Goal: Navigation & Orientation: Find specific page/section

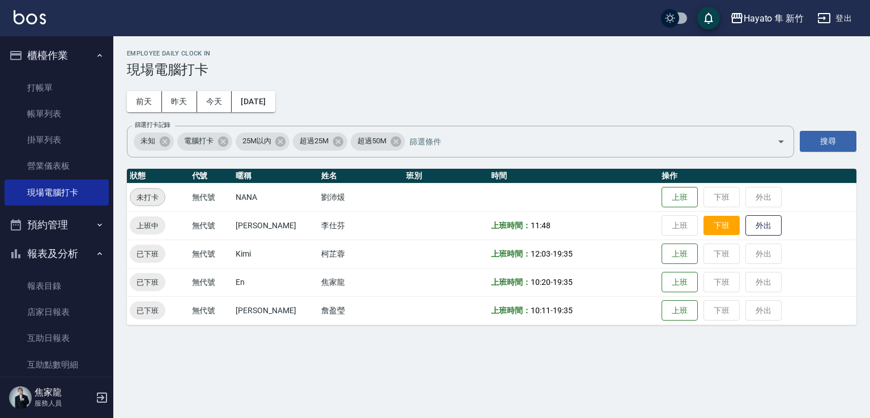
click at [709, 224] on button "下班" at bounding box center [721, 226] width 36 height 20
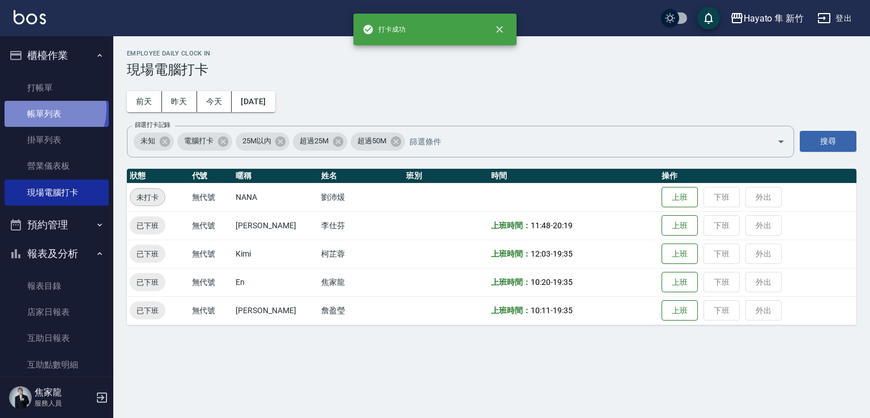
click at [41, 109] on link "帳單列表" at bounding box center [57, 114] width 104 height 26
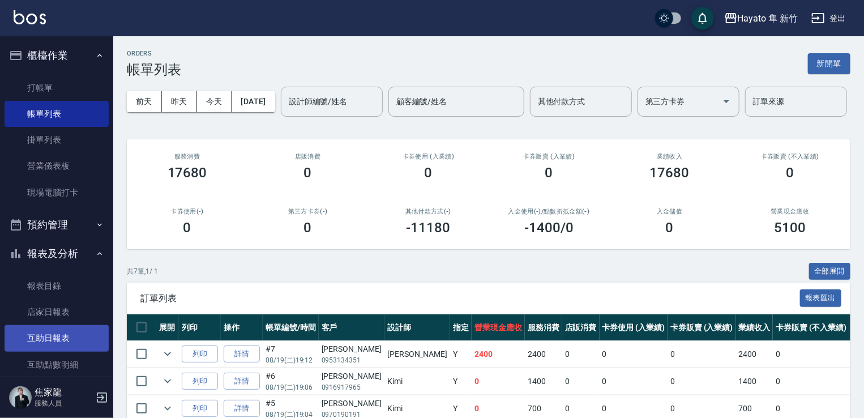
scroll to position [57, 0]
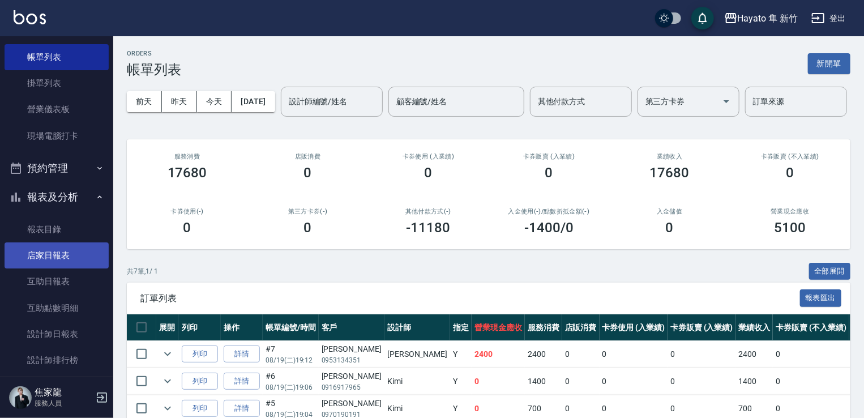
click at [46, 250] on link "店家日報表" at bounding box center [57, 255] width 104 height 26
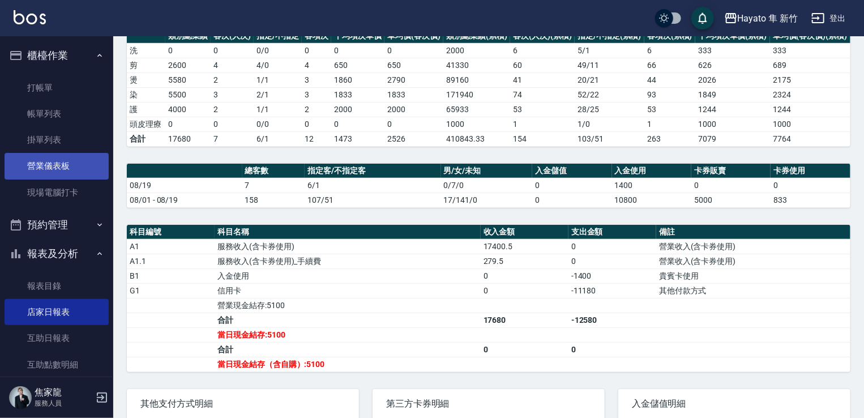
click at [53, 169] on link "營業儀表板" at bounding box center [57, 166] width 104 height 26
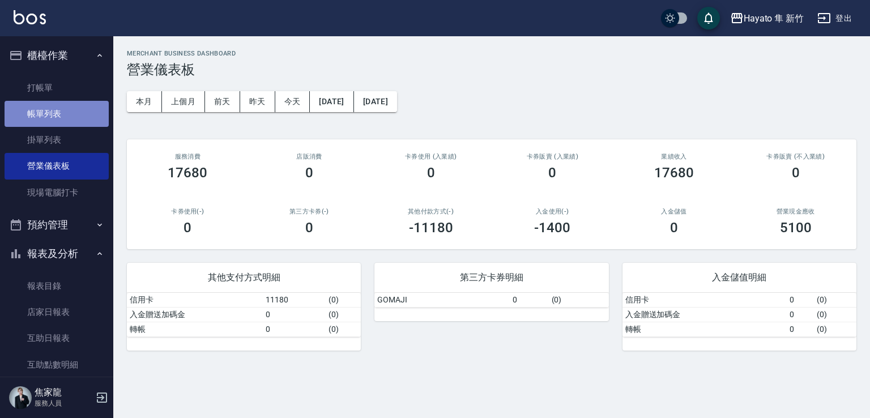
click at [70, 113] on link "帳單列表" at bounding box center [57, 114] width 104 height 26
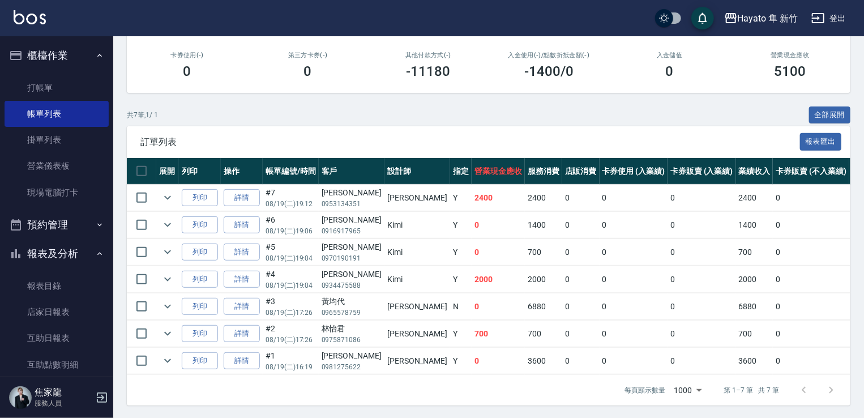
scroll to position [170, 0]
